Goal: Task Accomplishment & Management: Use online tool/utility

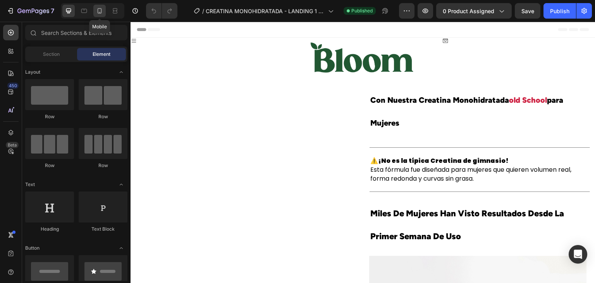
click at [102, 14] on icon at bounding box center [100, 11] width 8 height 8
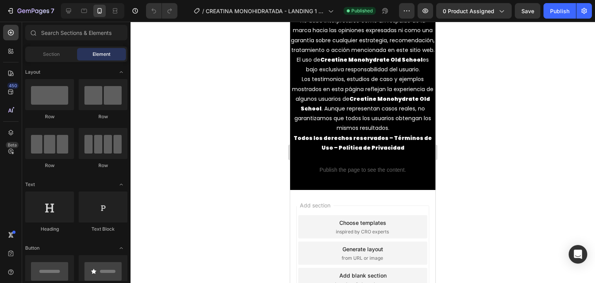
scroll to position [4041, 0]
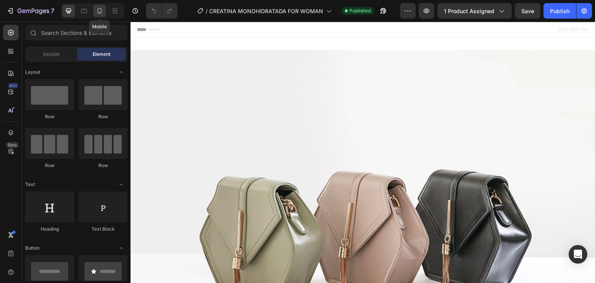
click at [102, 14] on icon at bounding box center [100, 11] width 8 height 8
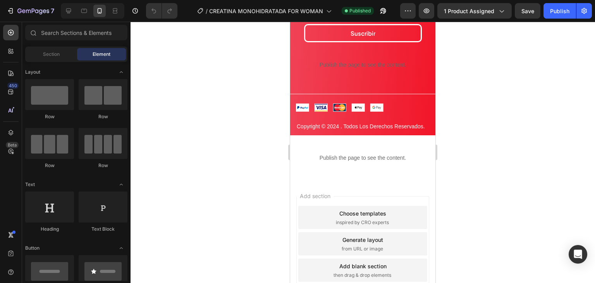
scroll to position [3931, 0]
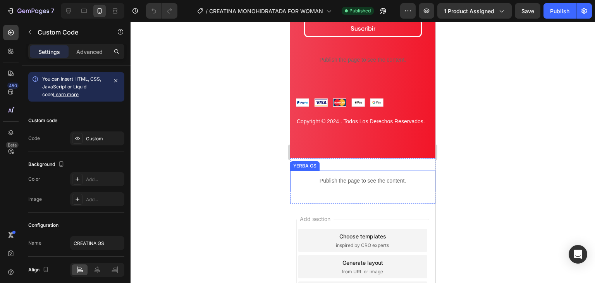
click at [336, 178] on p "Publish the page to see the content." at bounding box center [362, 181] width 145 height 8
click at [312, 175] on div "Publish the page to see the content." at bounding box center [362, 180] width 145 height 21
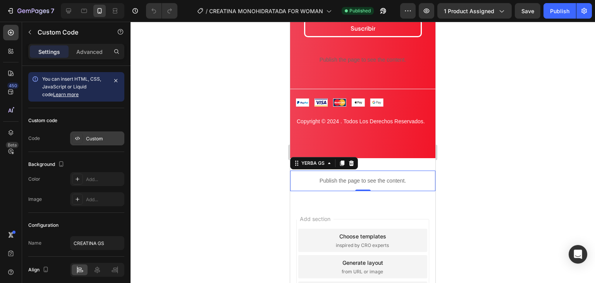
click at [89, 137] on div "Custom" at bounding box center [104, 138] width 36 height 7
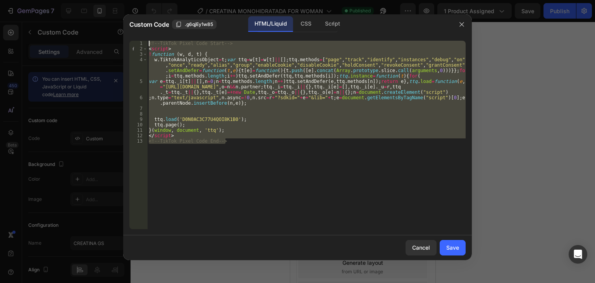
drag, startPoint x: 234, startPoint y: 142, endPoint x: 79, endPoint y: 34, distance: 188.8
click at [79, 34] on div "Custom Code .g6qjEy1w85 HTML/Liquid CSS Script <!-- TikTok Pixel Code End --> 1…" at bounding box center [297, 141] width 595 height 283
paste textarea "End --"
type textarea "<!-- TikTok Pixel Code End -->"
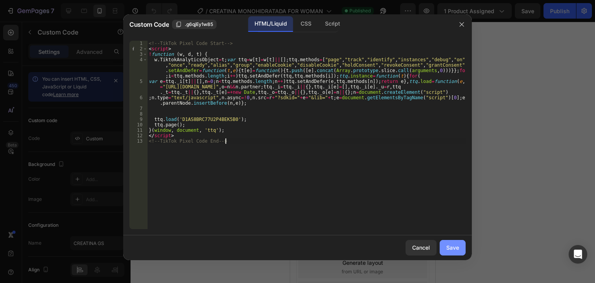
click at [460, 247] on button "Save" at bounding box center [452, 247] width 26 height 15
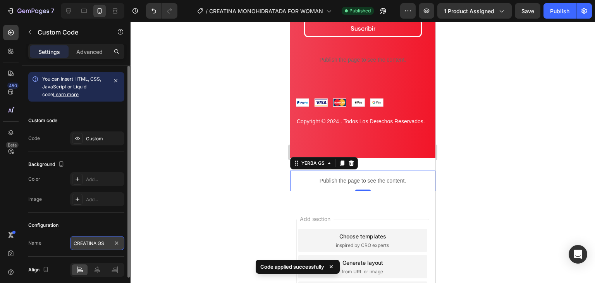
click at [98, 244] on input "CREATINA GS" at bounding box center [97, 243] width 54 height 14
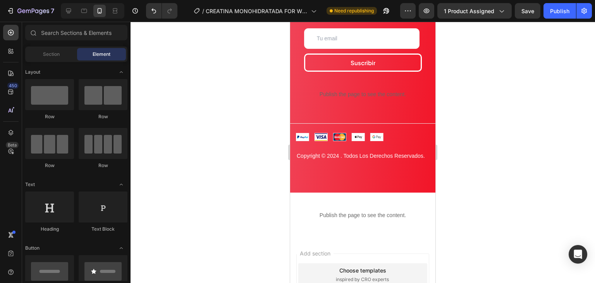
scroll to position [2246, 0]
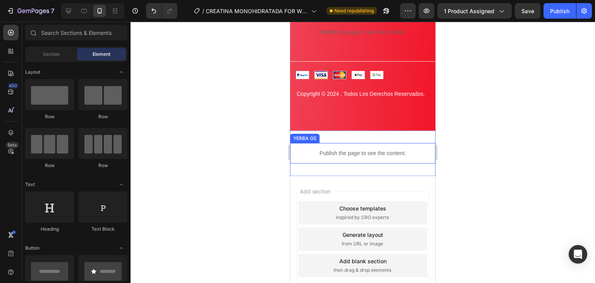
click at [373, 156] on p "Publish the page to see the content." at bounding box center [362, 153] width 145 height 8
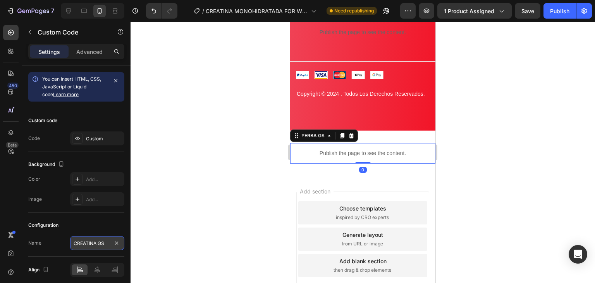
click at [109, 244] on input "CREATINA GS" at bounding box center [97, 243] width 54 height 14
drag, startPoint x: 166, startPoint y: 174, endPoint x: 244, endPoint y: 180, distance: 78.0
click at [166, 174] on div at bounding box center [362, 152] width 464 height 261
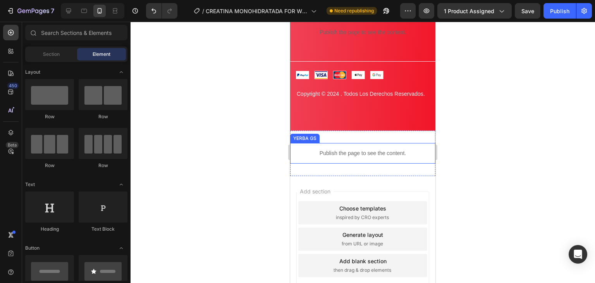
click at [365, 154] on p "Publish the page to see the content." at bounding box center [362, 153] width 145 height 8
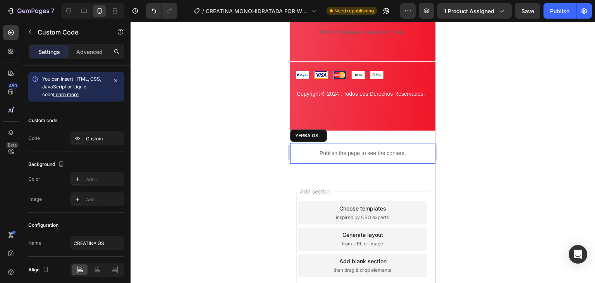
click at [374, 149] on p "Publish the page to see the content." at bounding box center [362, 153] width 145 height 8
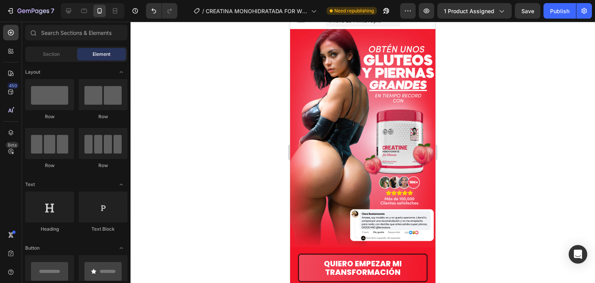
scroll to position [0, 0]
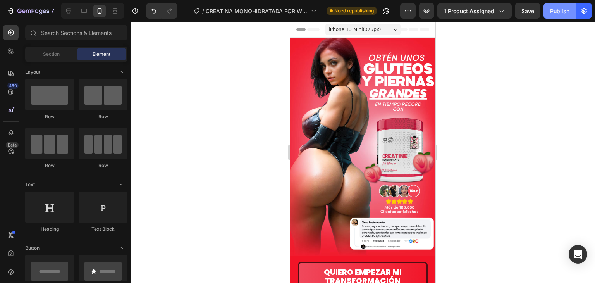
click at [557, 12] on div "Publish" at bounding box center [559, 11] width 19 height 8
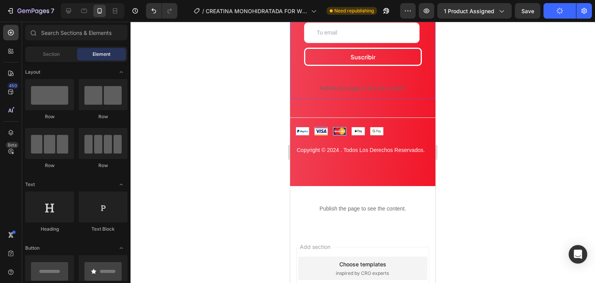
scroll to position [2246, 0]
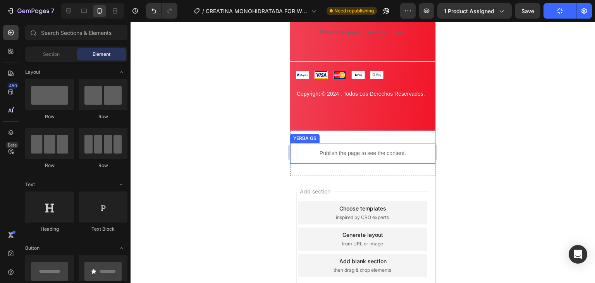
click at [350, 153] on p "Publish the page to see the content." at bounding box center [362, 153] width 145 height 8
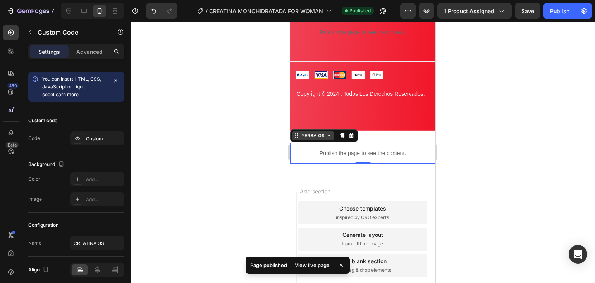
click at [328, 137] on icon at bounding box center [329, 135] width 6 height 6
click at [310, 135] on div "YERBA GS" at bounding box center [313, 135] width 26 height 7
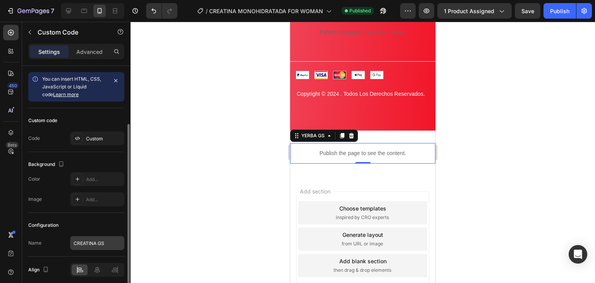
scroll to position [31, 0]
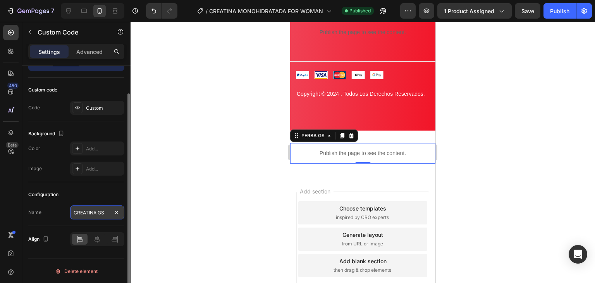
click at [87, 213] on input "CREATINA GS" at bounding box center [97, 212] width 54 height 14
